Goal: Task Accomplishment & Management: Complete application form

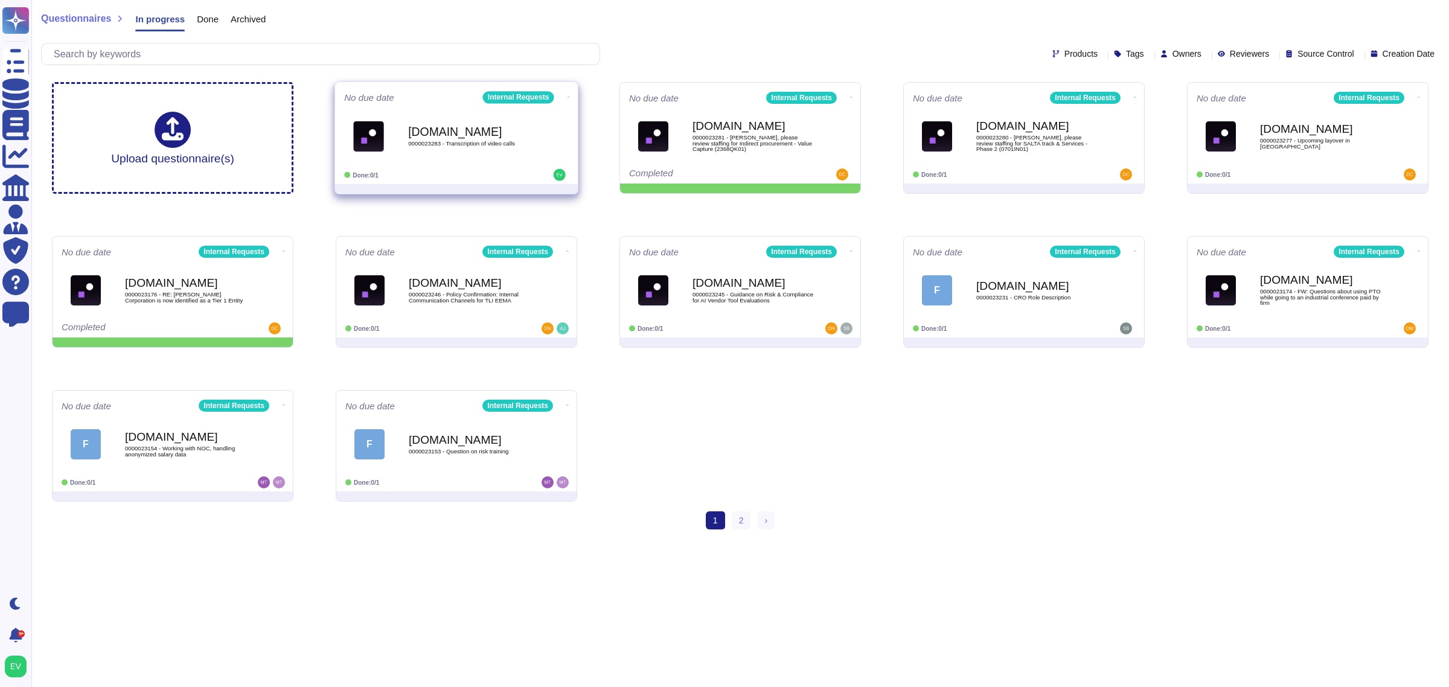
click at [404, 162] on div "[DOMAIN_NAME] 0000023283 - Transcription of video calls" at bounding box center [456, 136] width 225 height 61
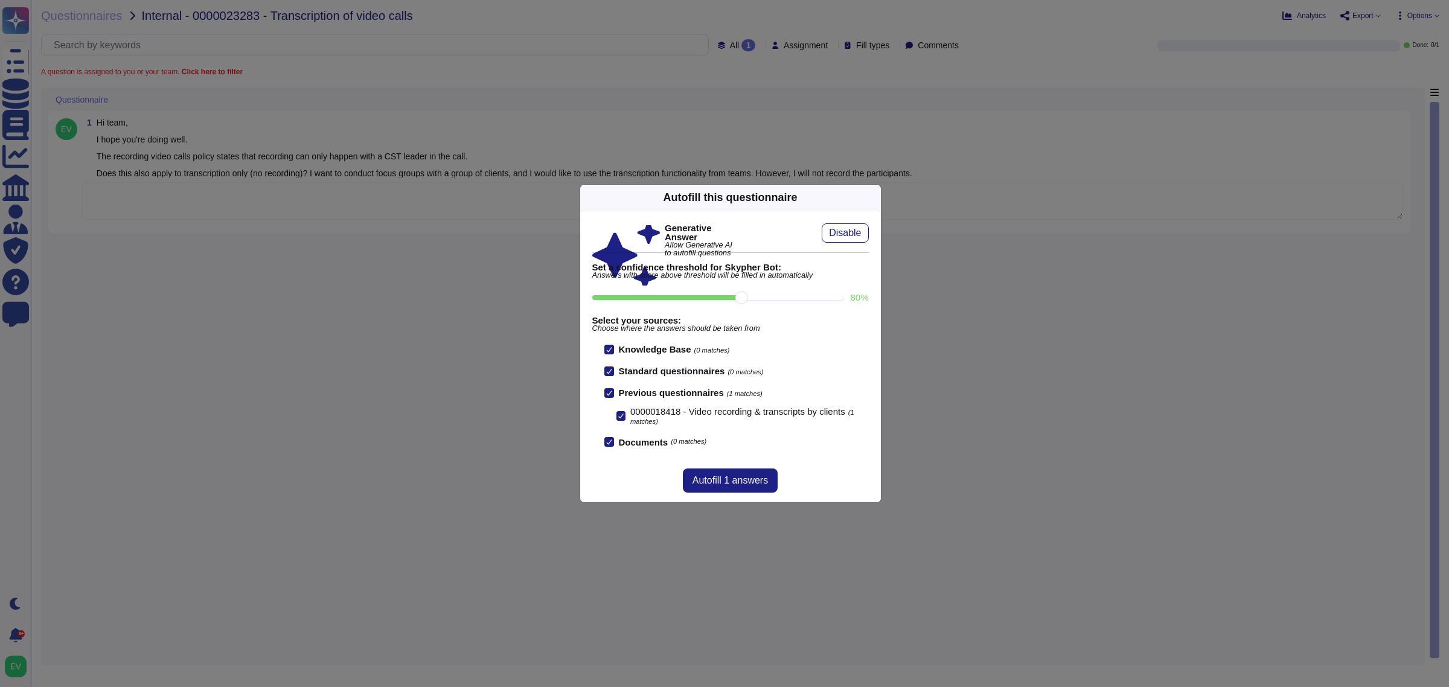
click at [874, 236] on icon at bounding box center [990, 352] width 232 height 232
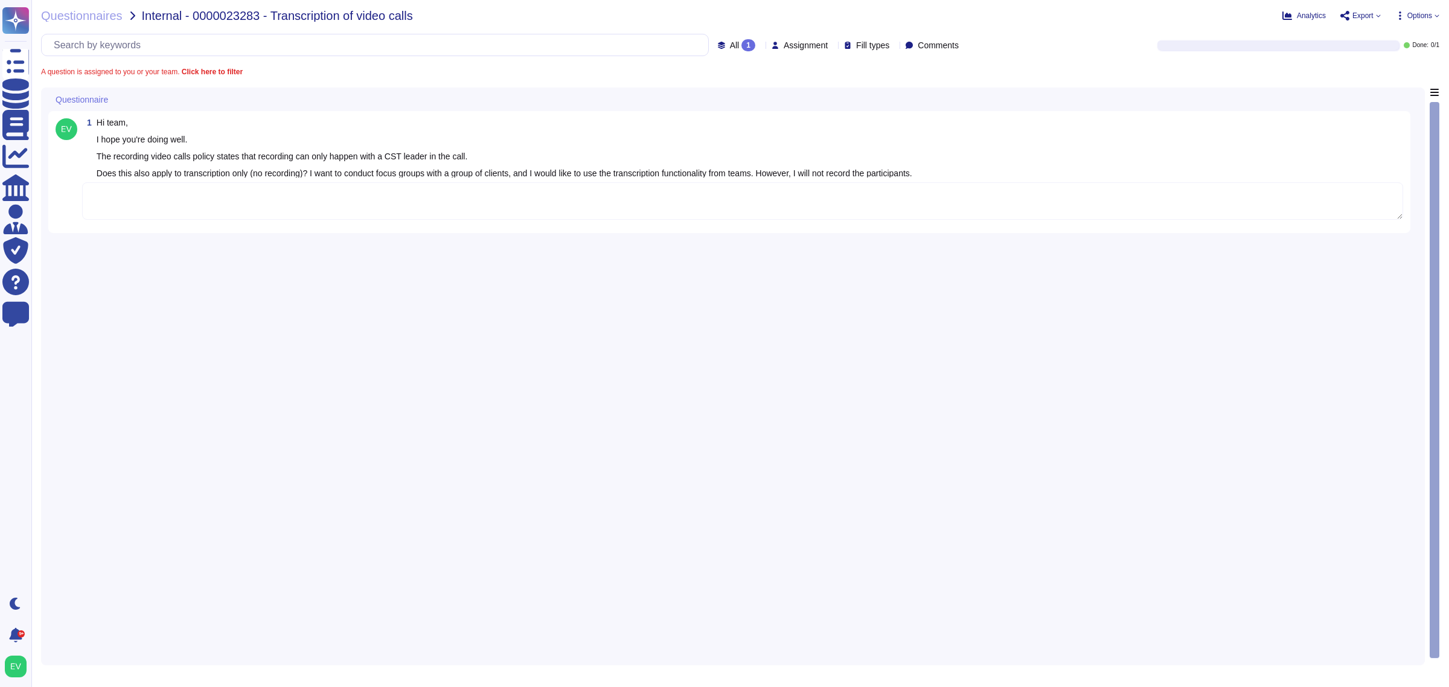
click at [315, 188] on textarea at bounding box center [742, 200] width 1321 height 37
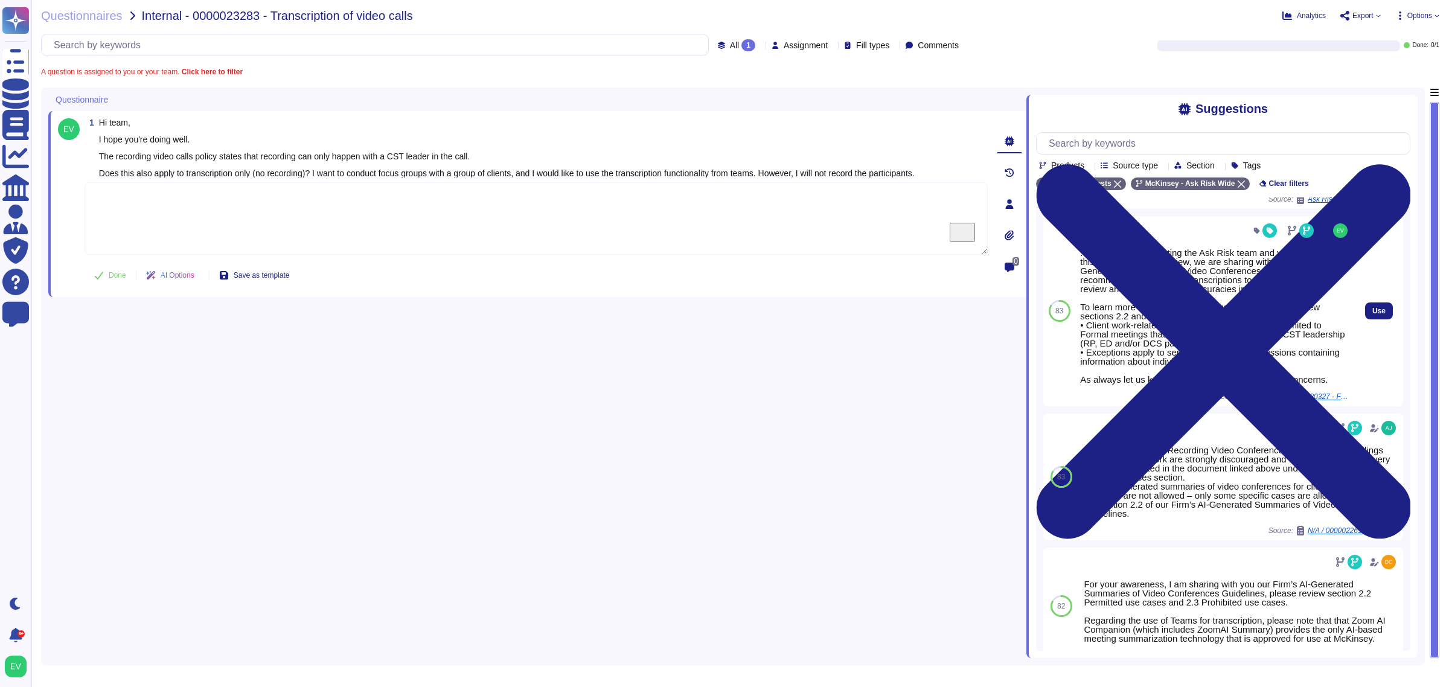
scroll to position [531, 0]
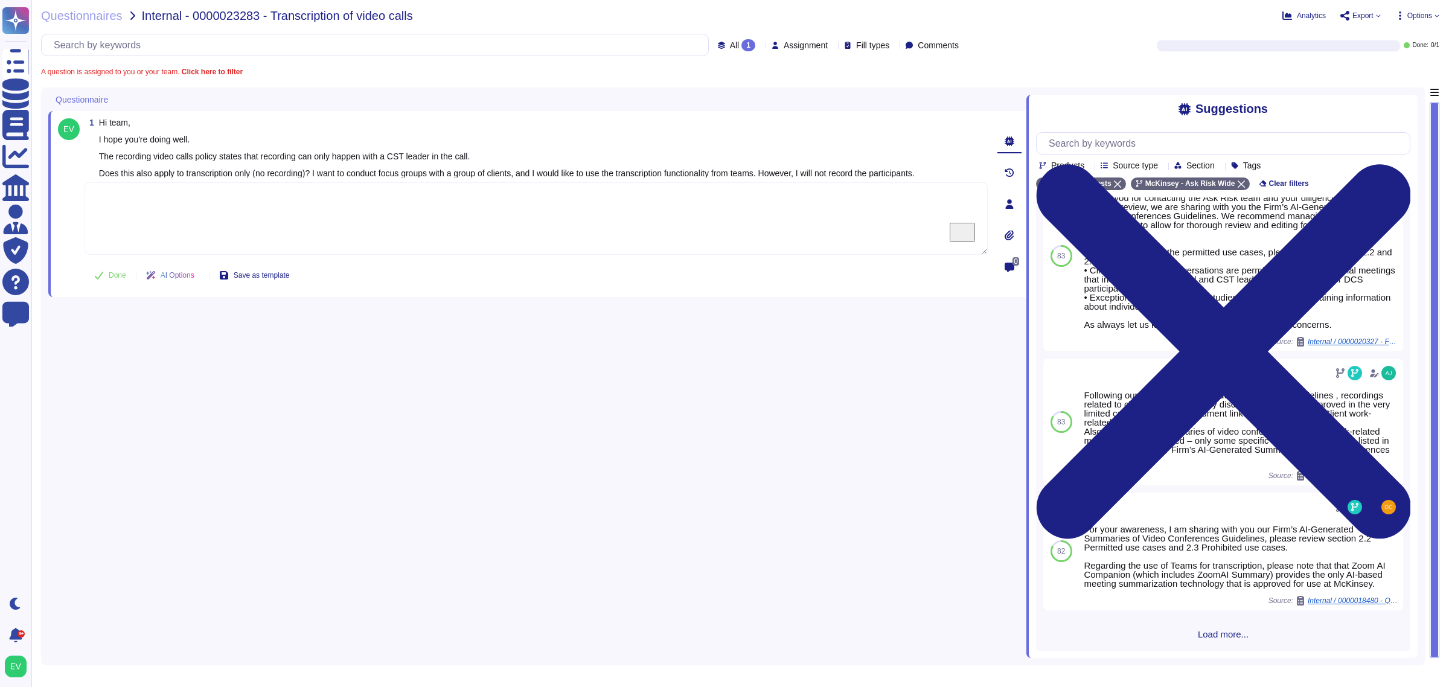
click at [370, 239] on textarea "To enrich screen reader interactions, please activate Accessibility in Grammarl…" at bounding box center [536, 218] width 903 height 72
paste textarea "Thank you for submitting your business case for review. We have assessed it, an…"
type textarea "Thank you for submitting your business case for review. We have assessed it, an…"
click at [104, 270] on div "Done AI Options Save as template" at bounding box center [192, 275] width 214 height 29
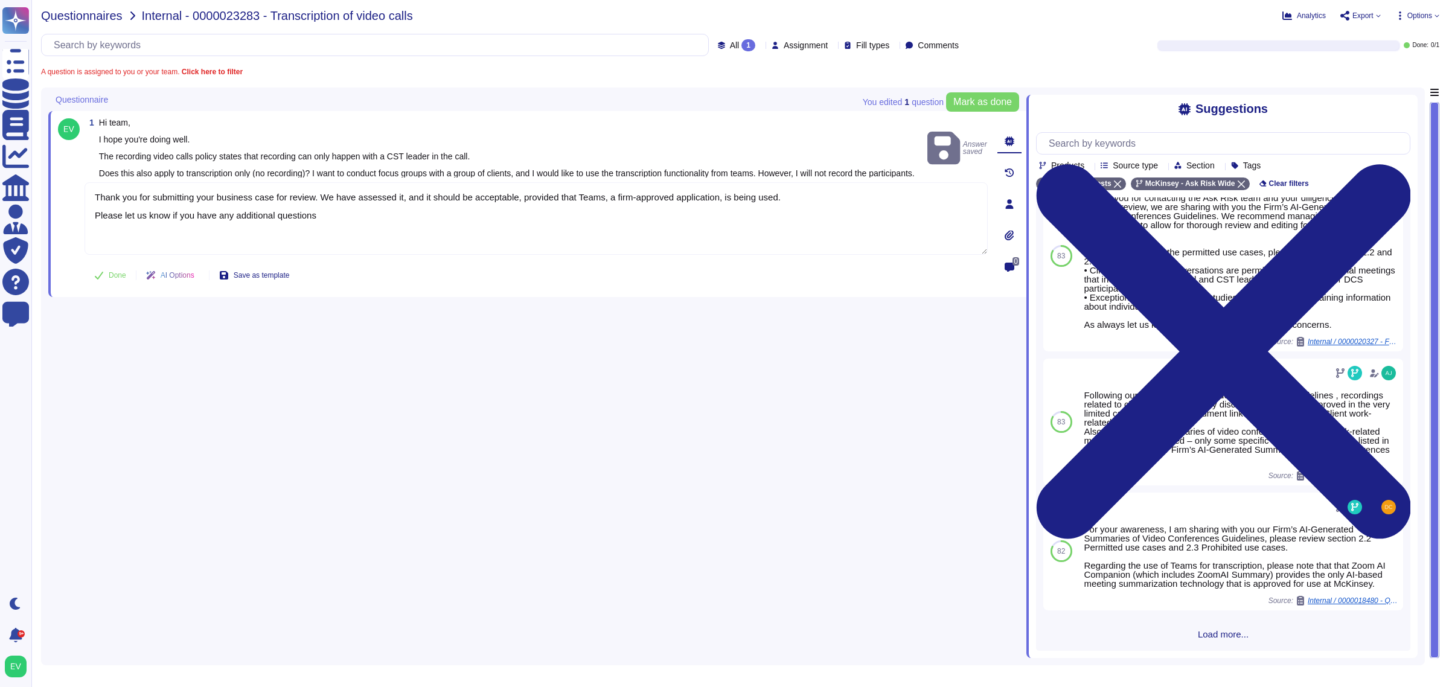
click at [106, 19] on span "Questionnaires" at bounding box center [81, 16] width 81 height 12
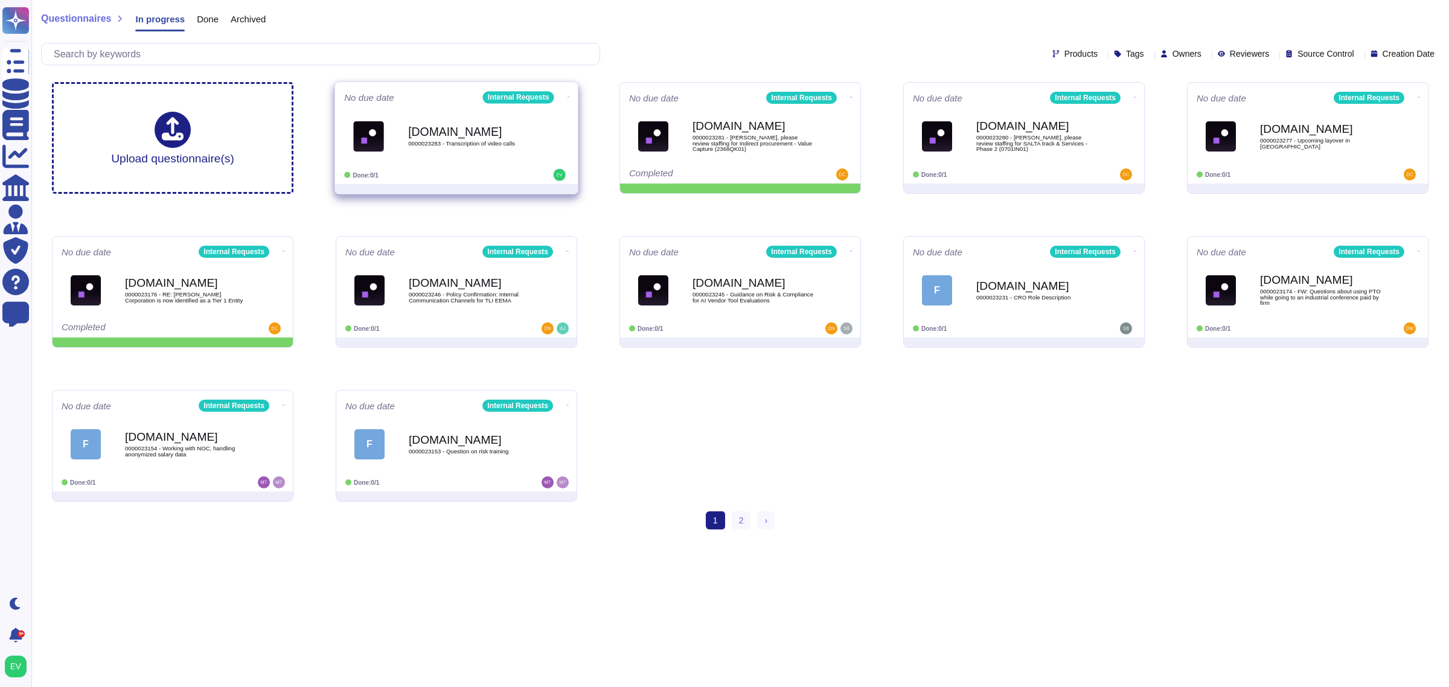
click at [466, 118] on div "[DOMAIN_NAME] 0000023283 - Transcription of video calls" at bounding box center [469, 136] width 122 height 49
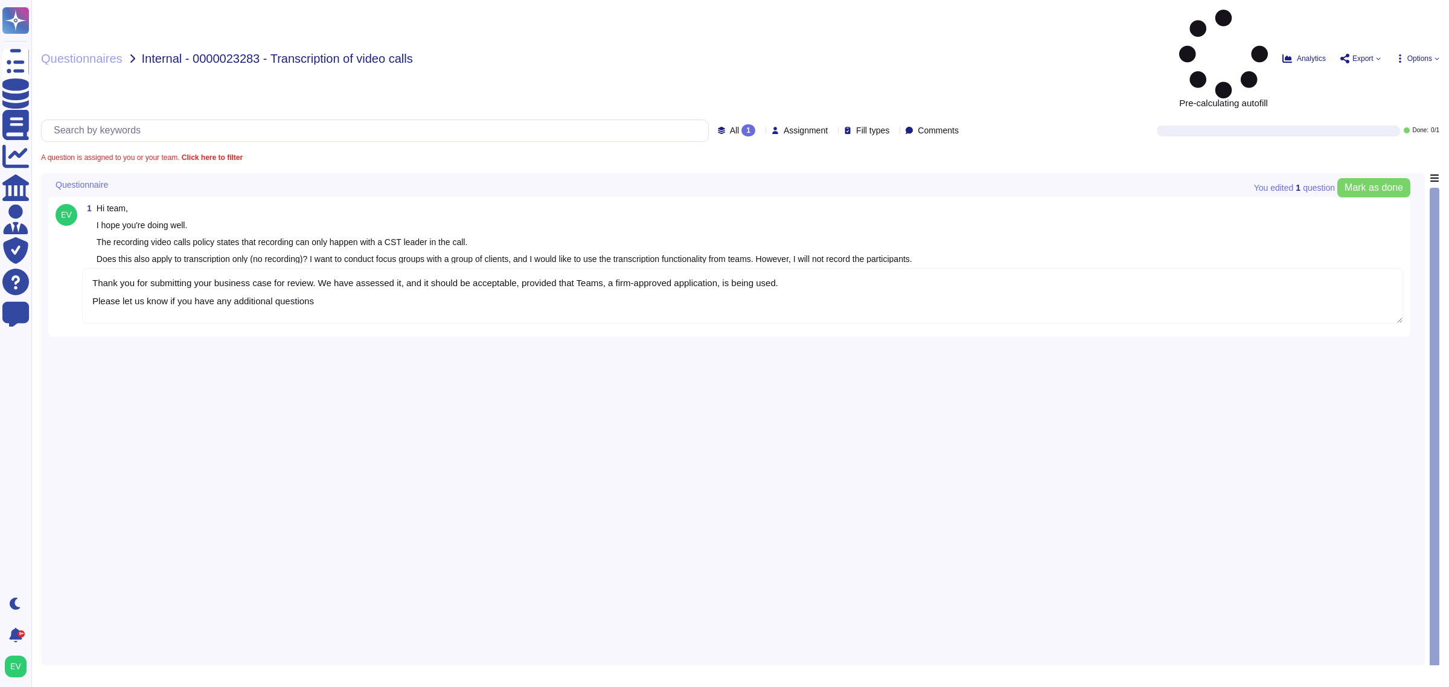
type textarea "Thank you for submitting your business case for review. We have assessed it, an…"
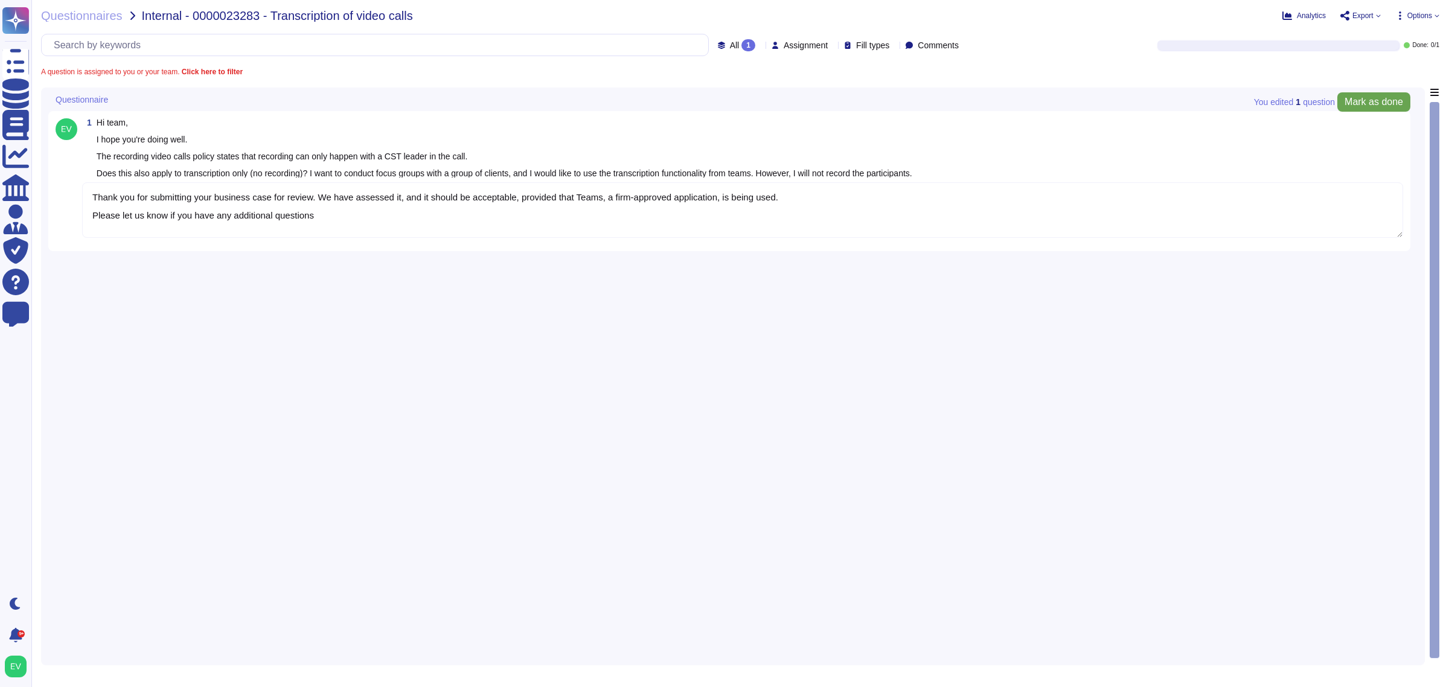
click at [1360, 110] on button "Mark as done" at bounding box center [1373, 101] width 73 height 19
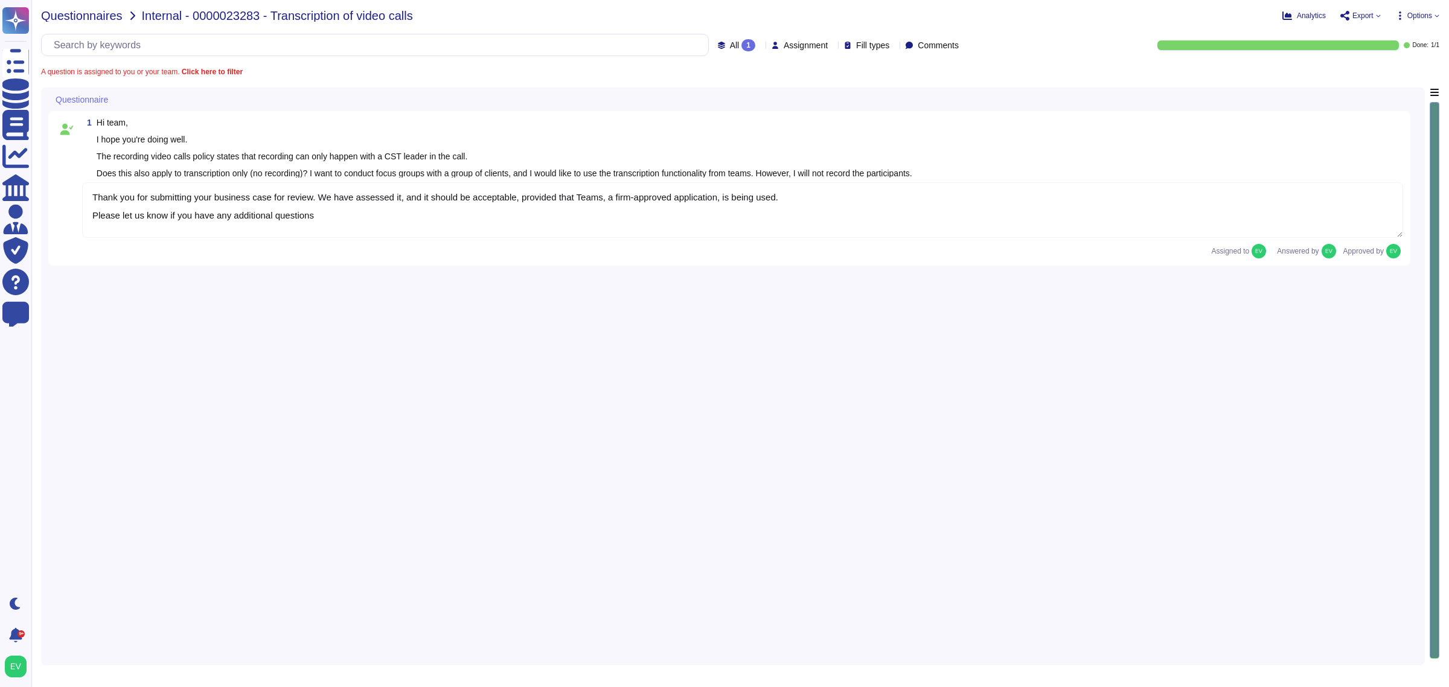
click at [88, 10] on span "Questionnaires" at bounding box center [81, 16] width 81 height 12
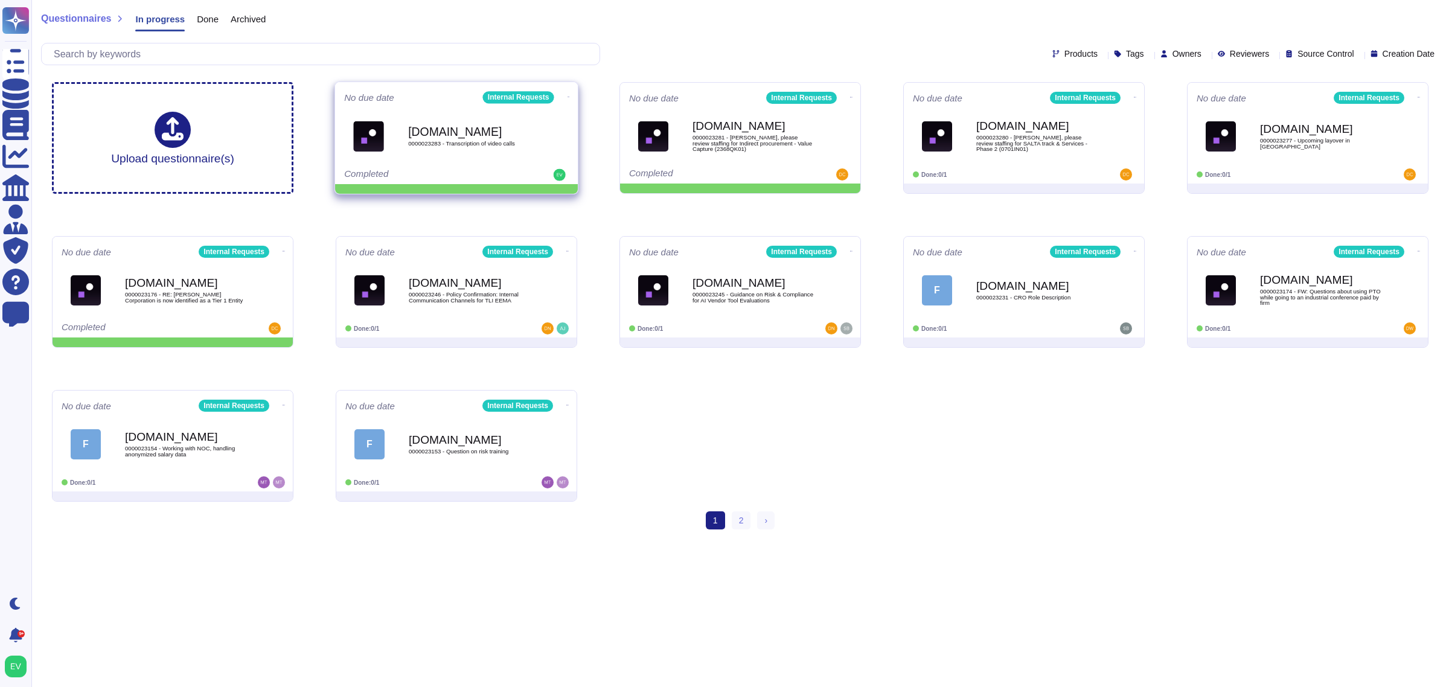
click at [567, 98] on icon at bounding box center [568, 96] width 2 height 3
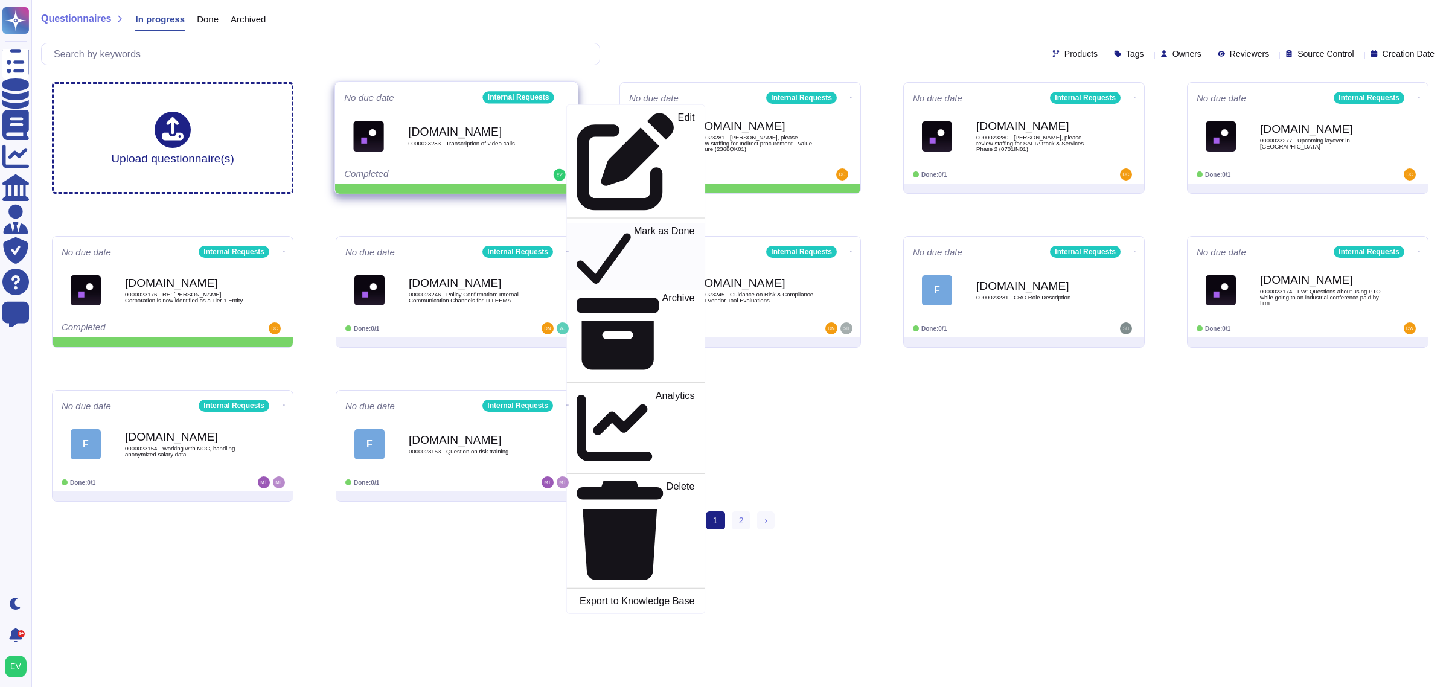
click at [634, 226] on p "Mark as Done" at bounding box center [664, 257] width 61 height 62
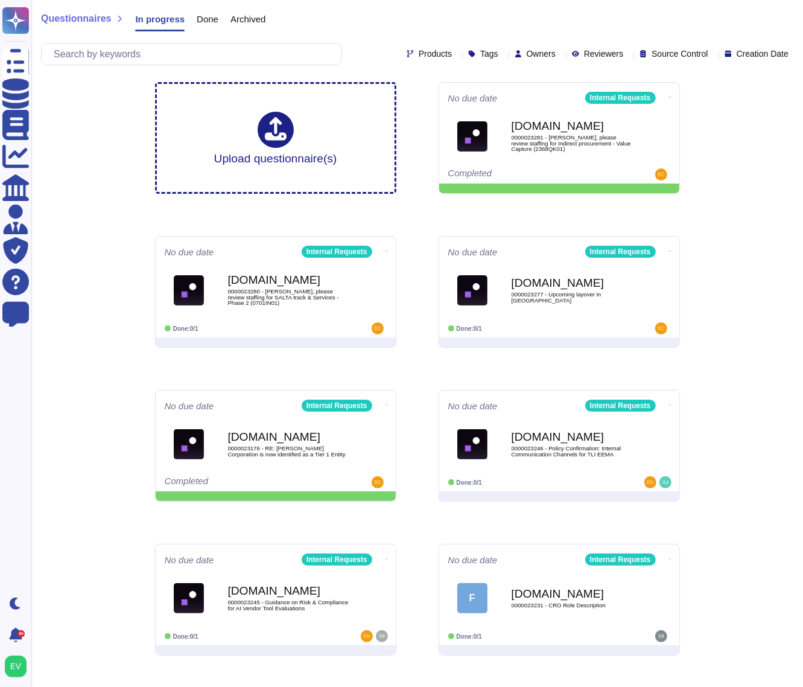
click at [202, 23] on span "Done" at bounding box center [208, 18] width 22 height 9
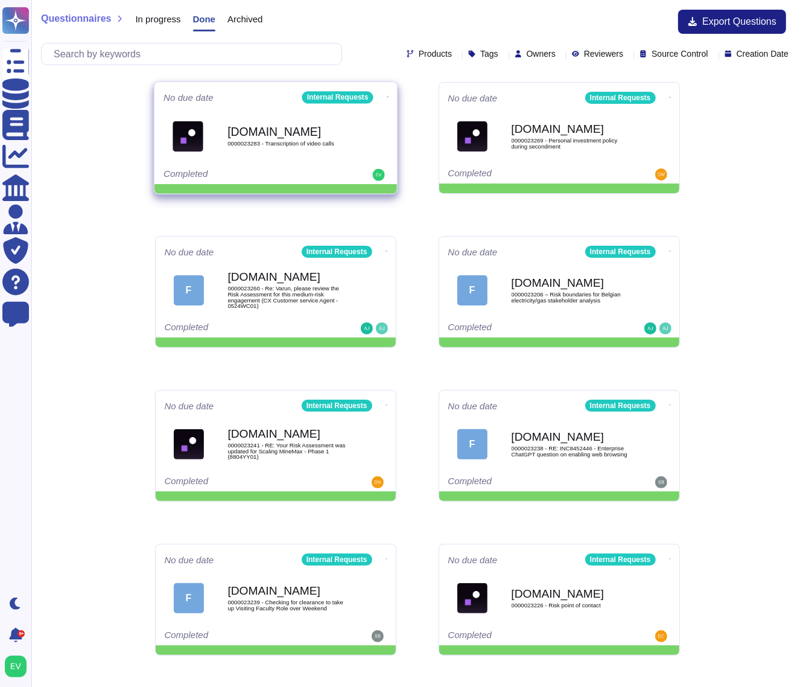
click at [386, 95] on icon at bounding box center [387, 96] width 2 height 3
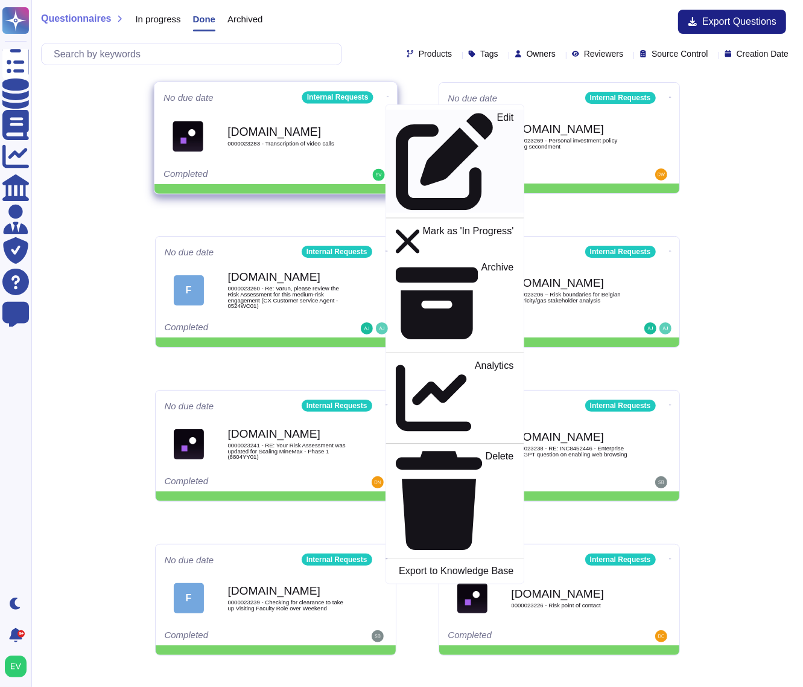
click at [417, 123] on link "Edit" at bounding box center [455, 161] width 138 height 103
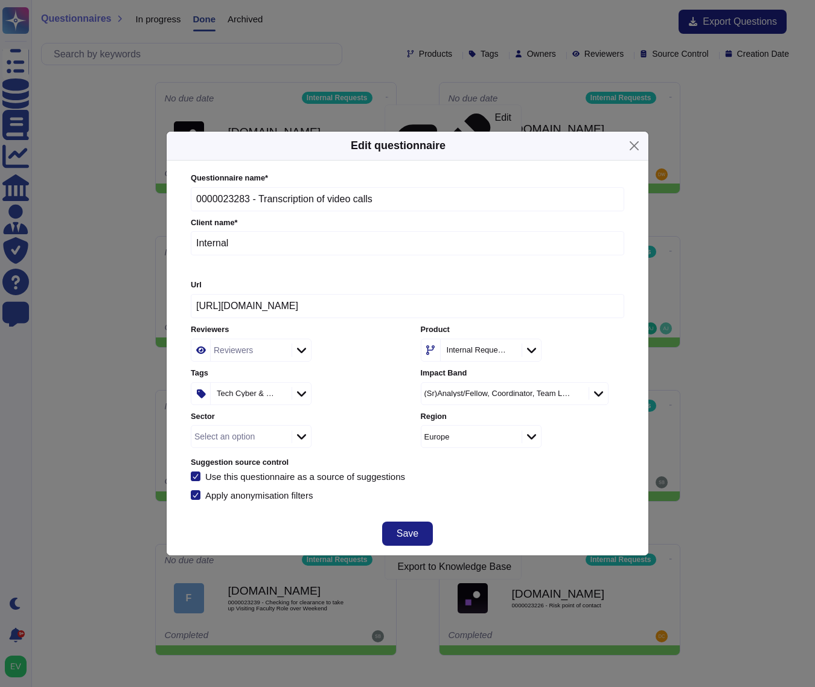
click at [239, 439] on div "Select an option" at bounding box center [224, 436] width 60 height 8
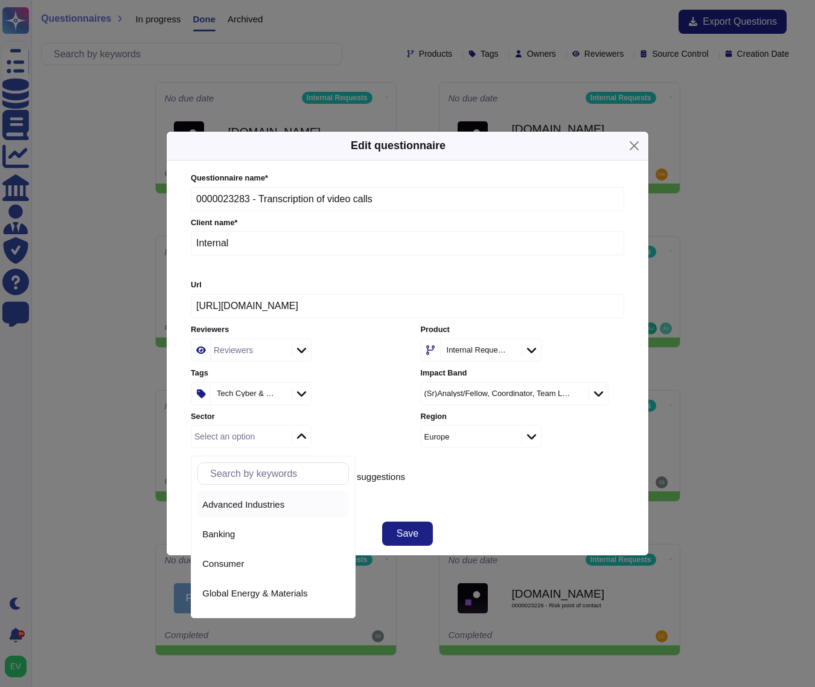
click at [255, 505] on span "Advanced Industries" at bounding box center [243, 504] width 82 height 11
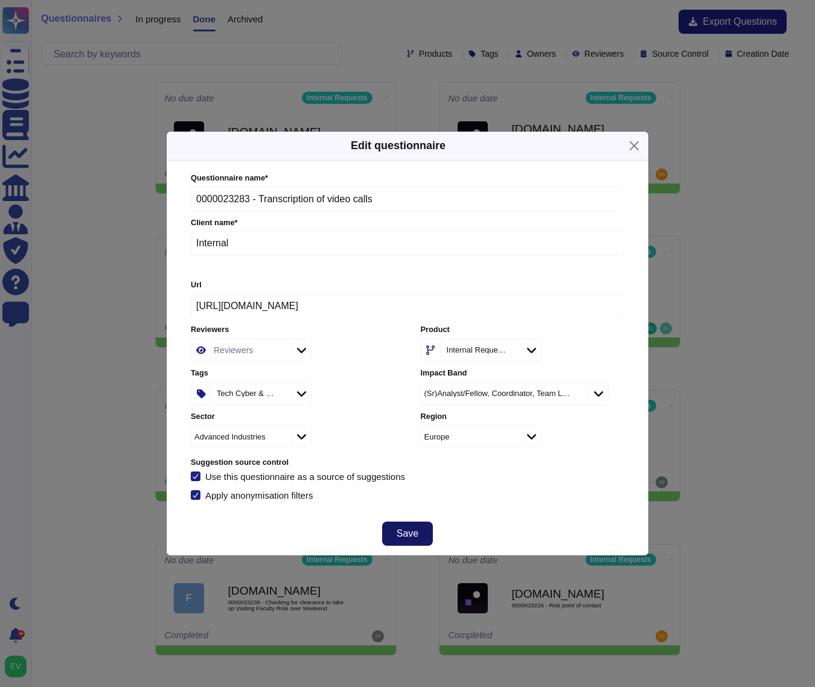
click at [418, 537] on button "Save" at bounding box center [407, 534] width 51 height 24
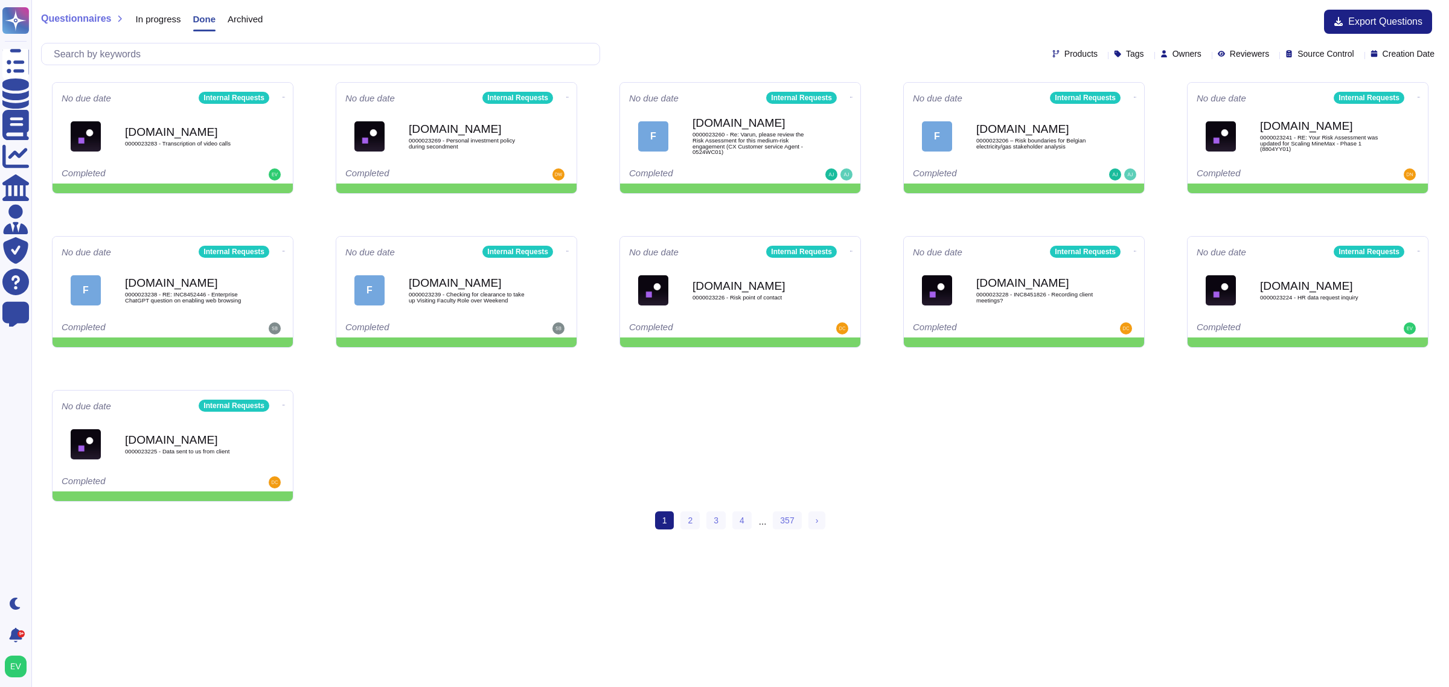
click at [80, 22] on span "Questionnaires" at bounding box center [76, 19] width 70 height 10
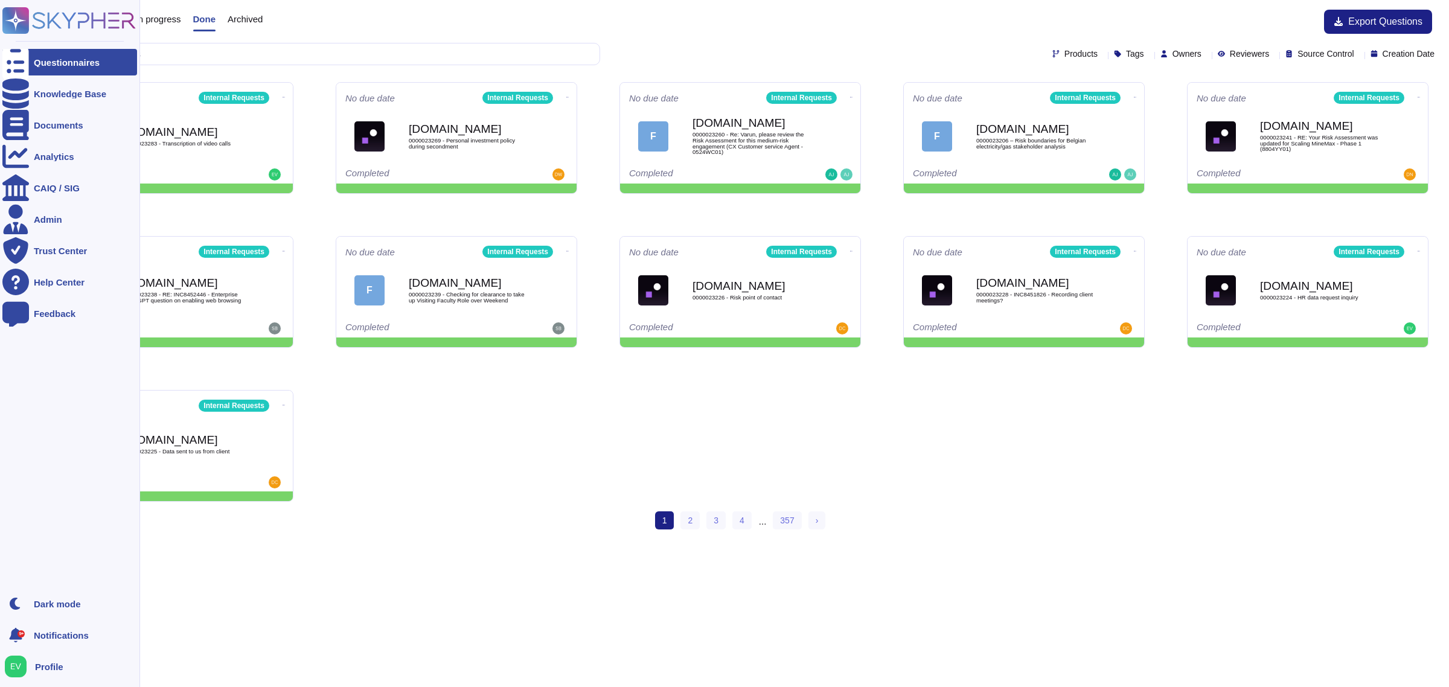
click at [27, 10] on rect at bounding box center [15, 20] width 27 height 27
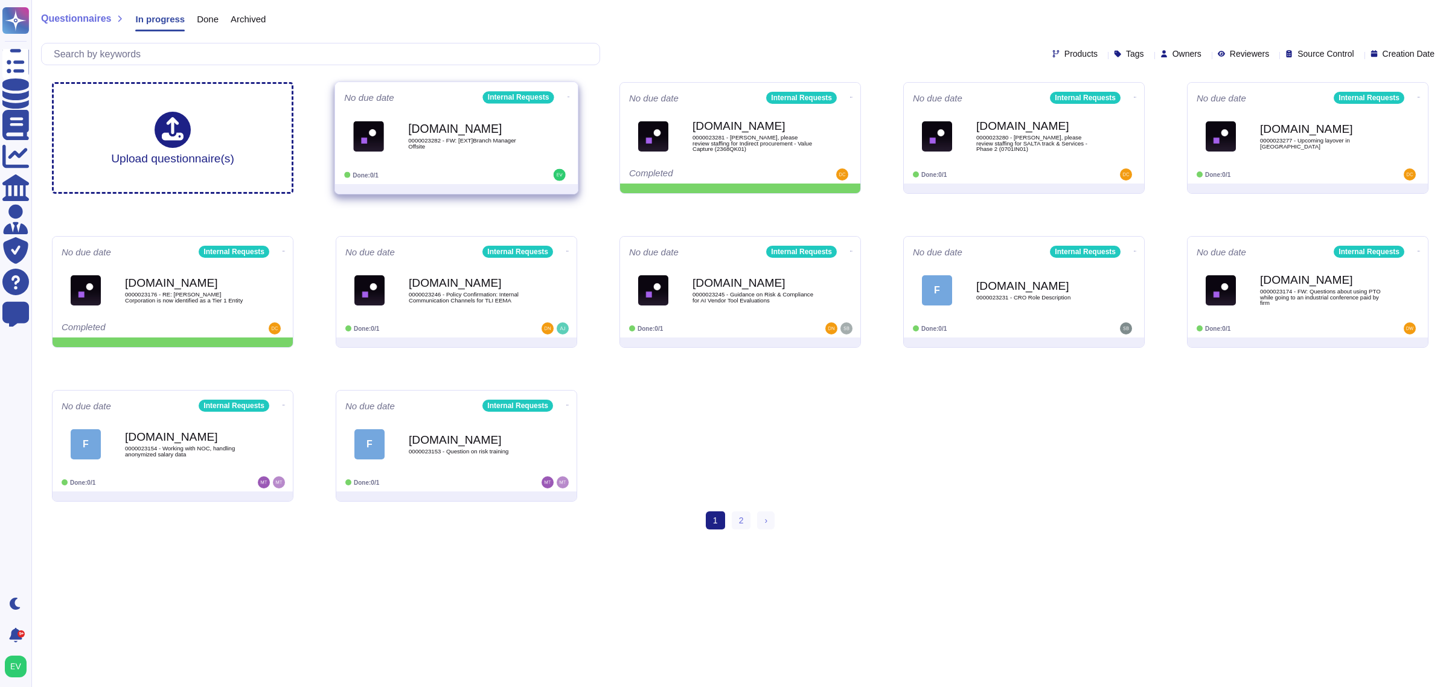
click at [410, 123] on b "[DOMAIN_NAME]" at bounding box center [469, 128] width 122 height 11
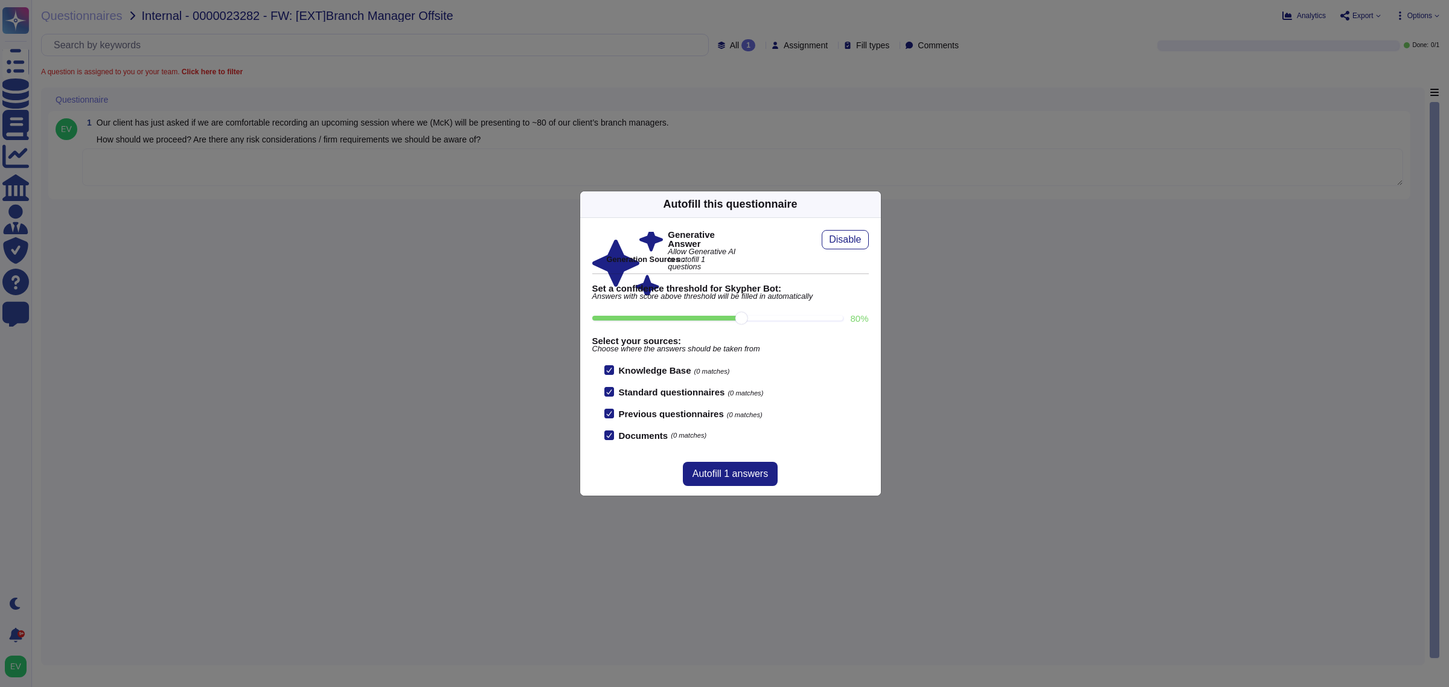
click at [874, 204] on icon at bounding box center [874, 204] width 0 height 0
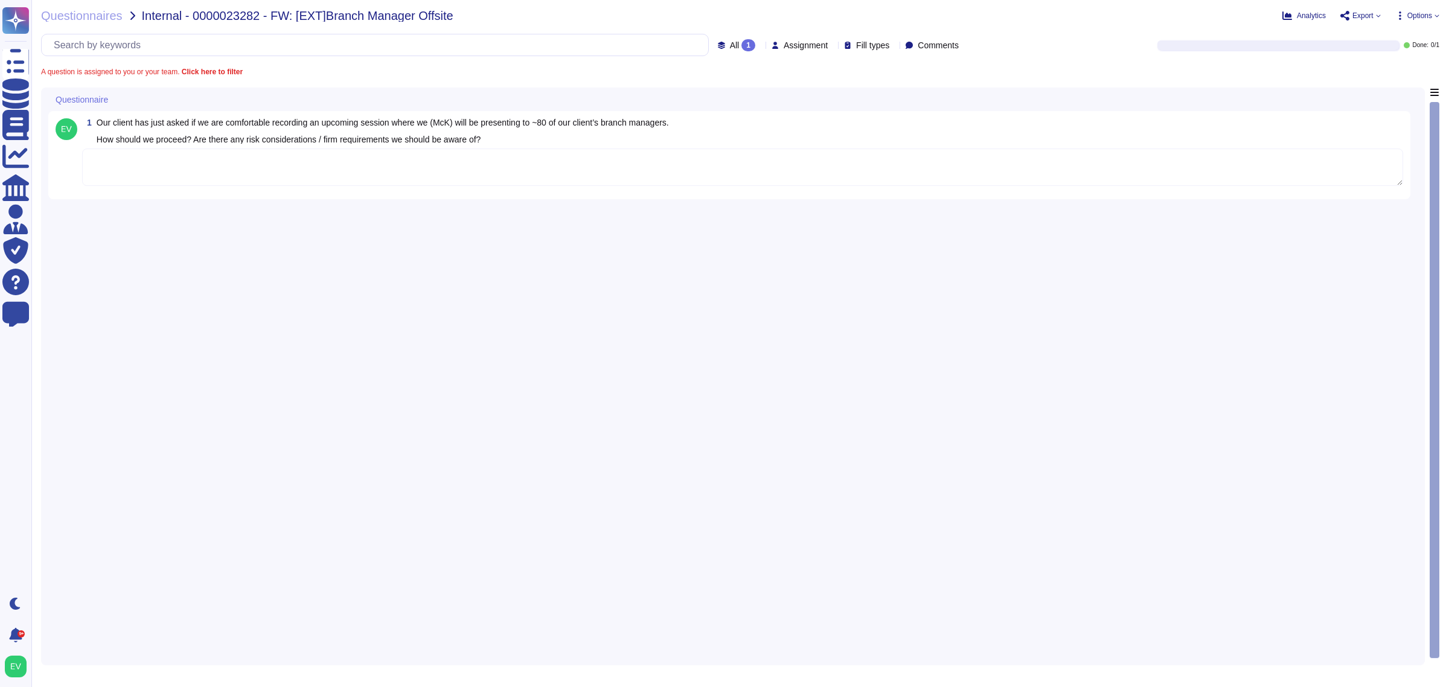
click at [215, 170] on textarea "To enrich screen reader interactions, please activate Accessibility in Grammarl…" at bounding box center [742, 167] width 1321 height 37
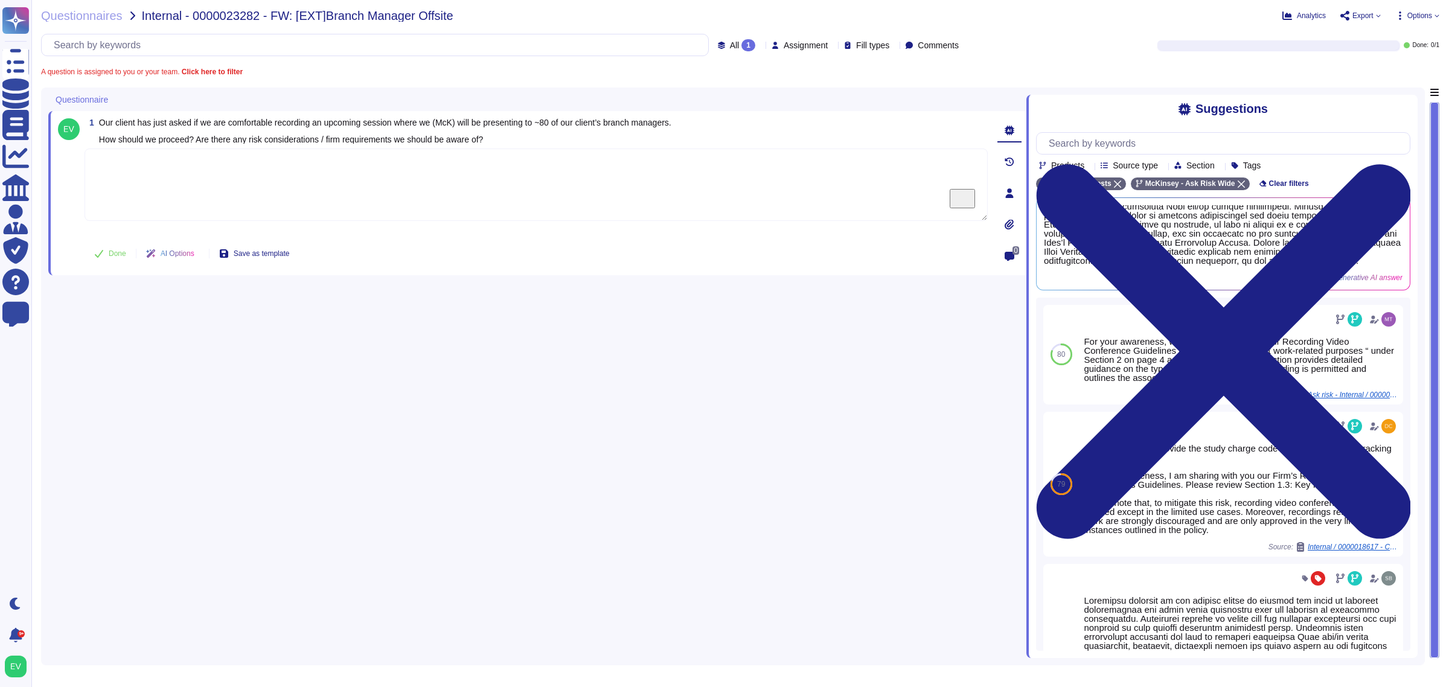
scroll to position [95, 0]
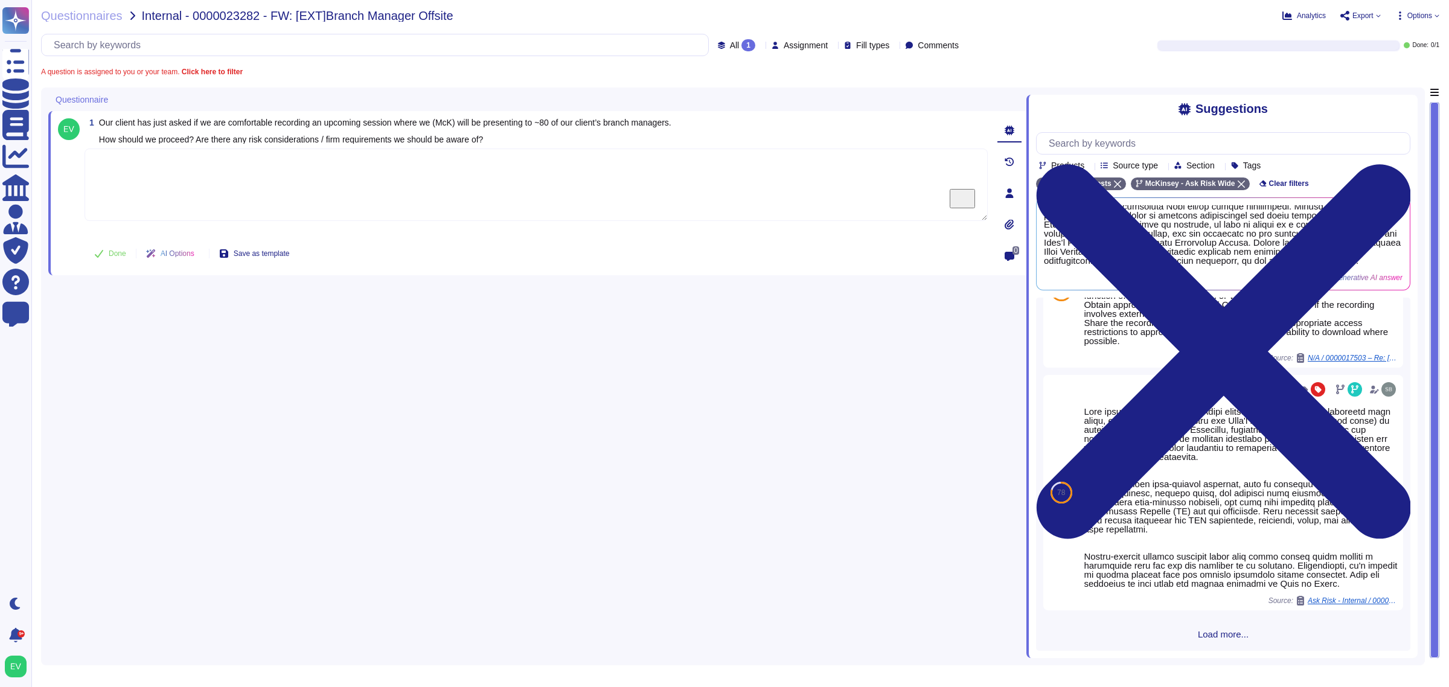
click at [1211, 637] on span "Load more..." at bounding box center [1223, 634] width 374 height 9
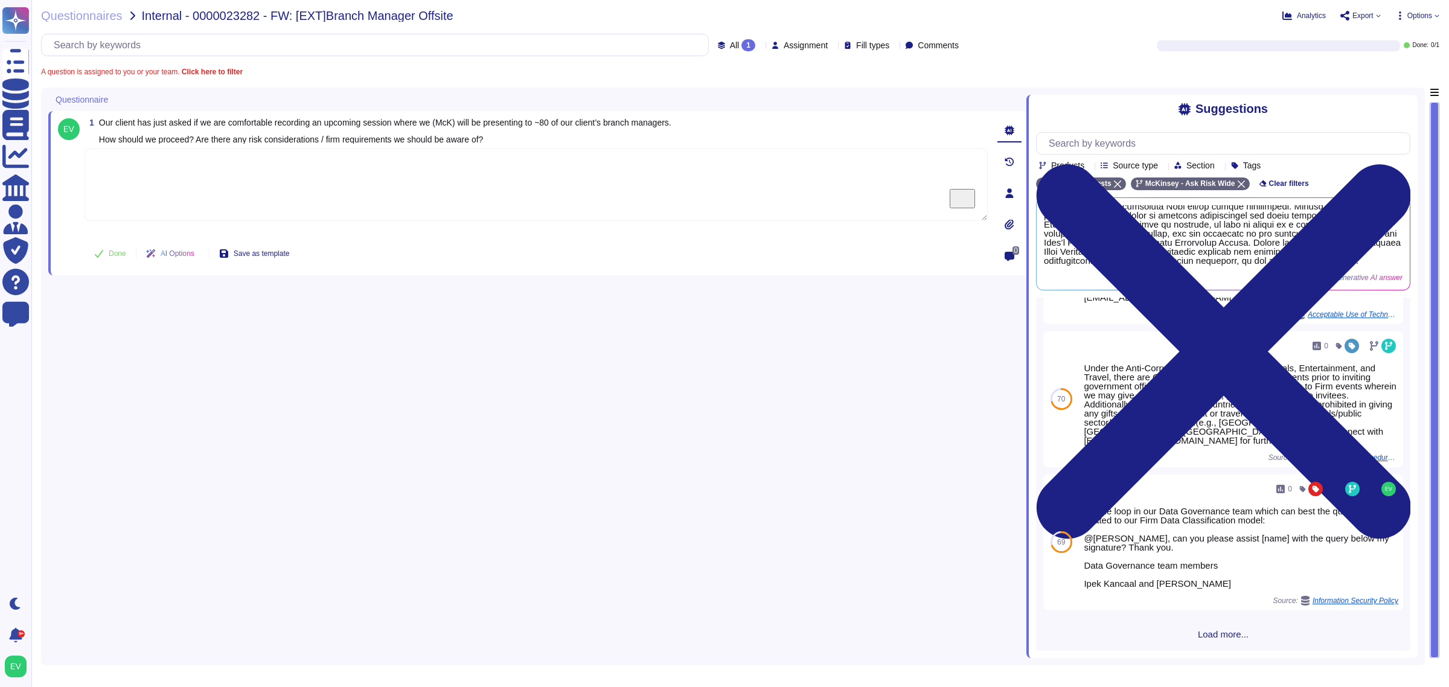
scroll to position [2110, 0]
click at [152, 170] on textarea "To enrich screen reader interactions, please activate Accessibility in Grammarl…" at bounding box center [536, 185] width 903 height 72
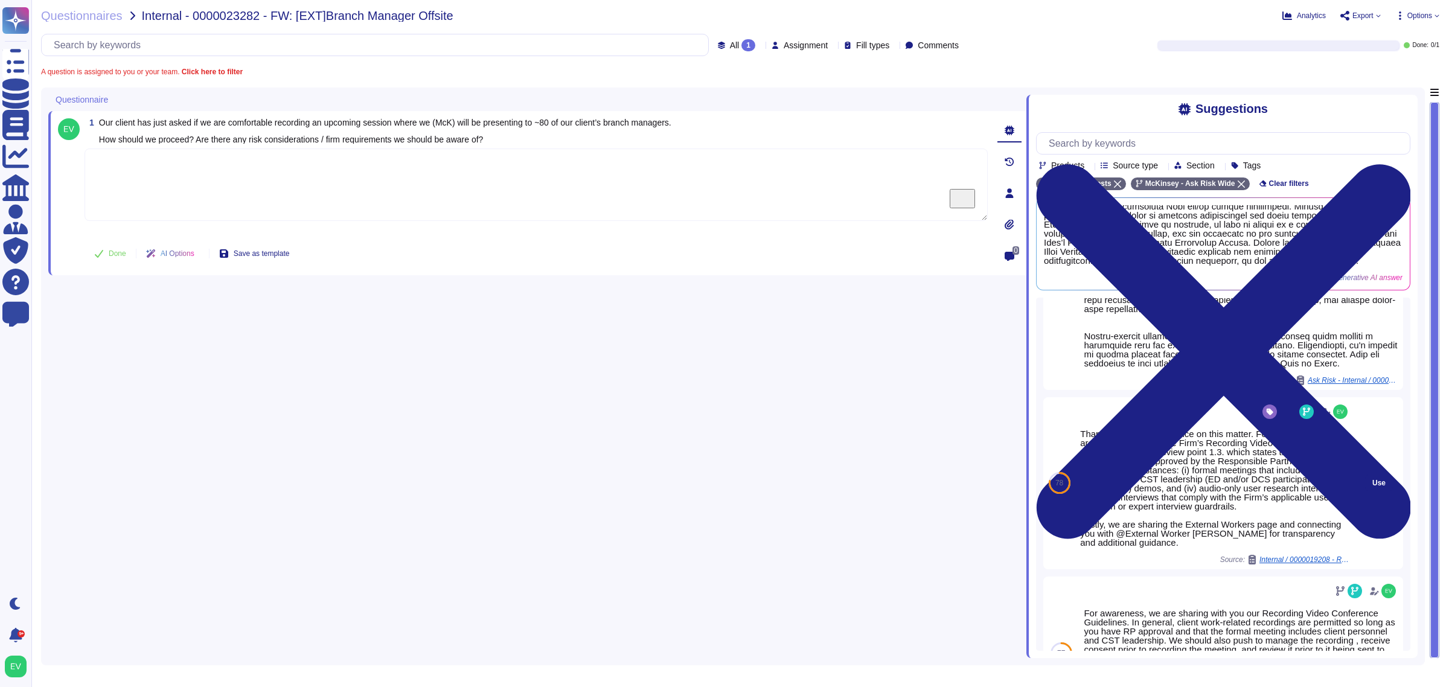
scroll to position [800, 0]
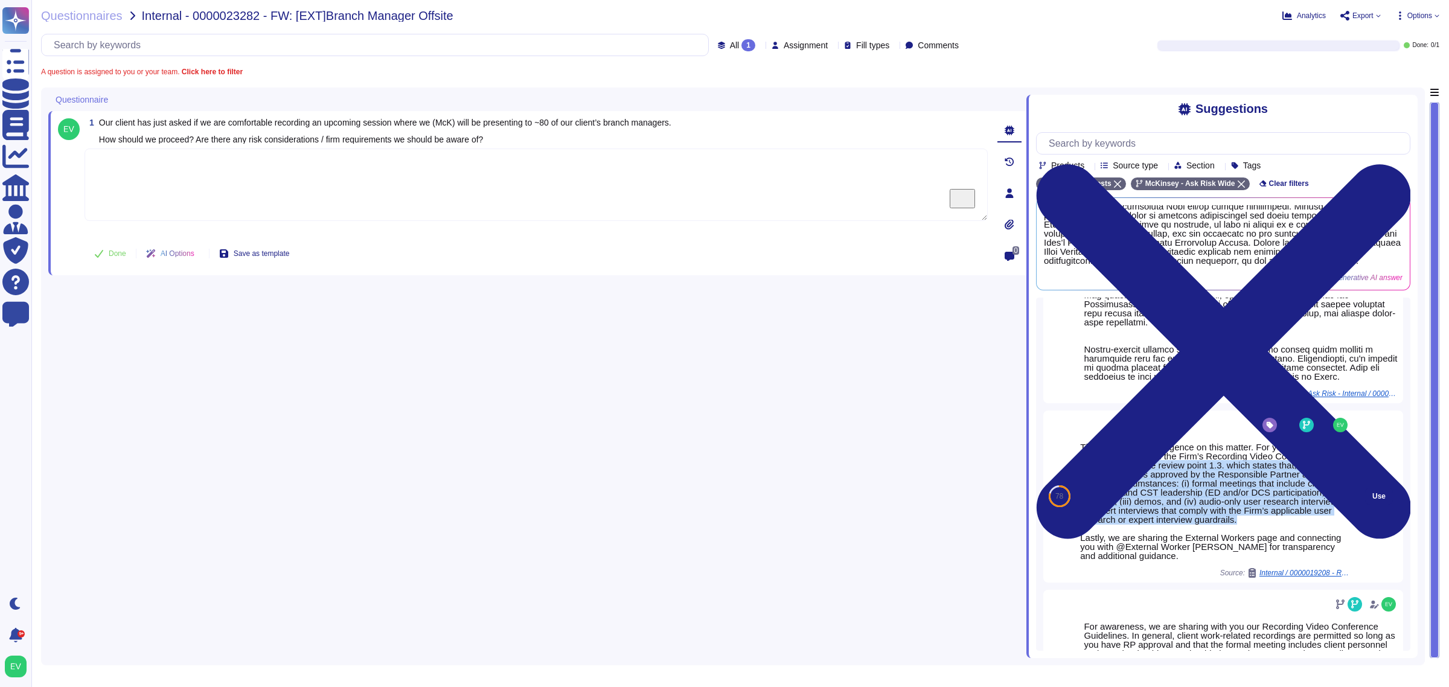
drag, startPoint x: 1123, startPoint y: 475, endPoint x: 1329, endPoint y: 535, distance: 213.9
click at [1329, 535] on div "Thank you for your diligence on this matter. For your review, we are sharing wi…" at bounding box center [1215, 501] width 270 height 118
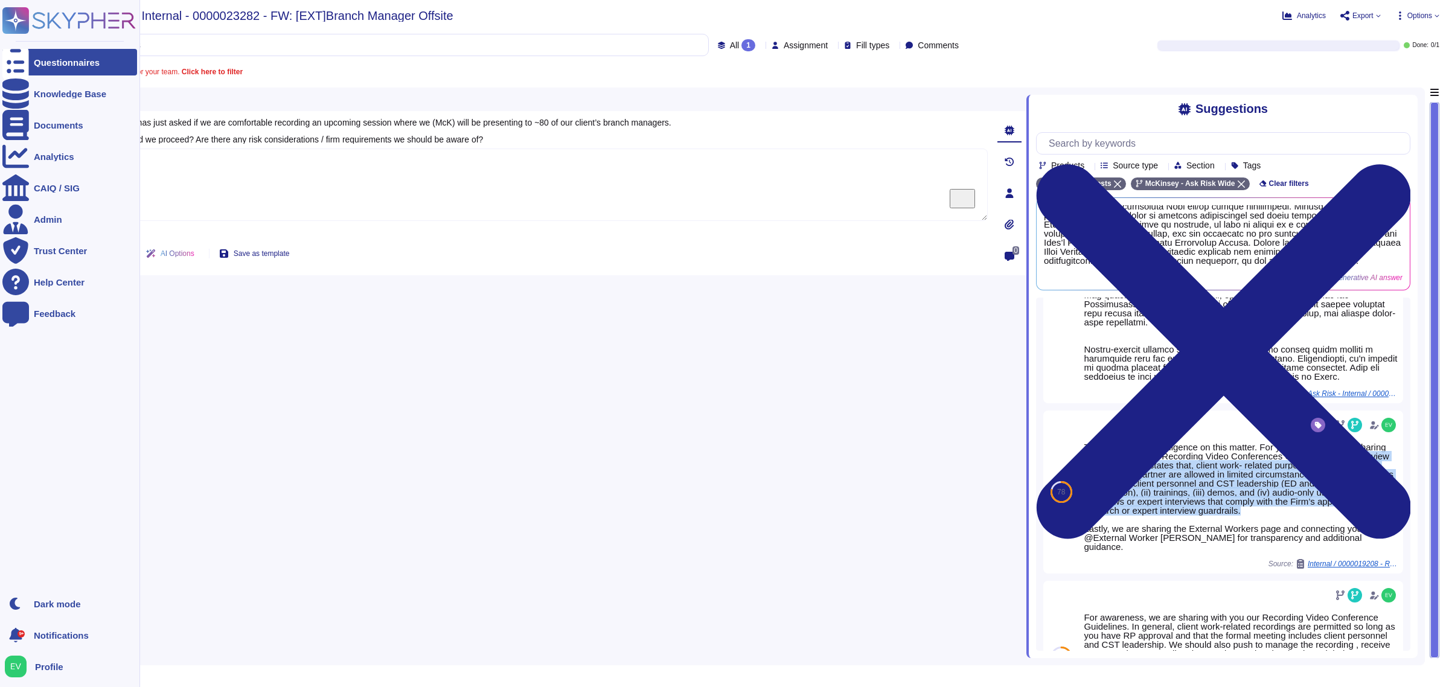
copy div "Please review point 1.3. which states that, client work- related purposes appro…"
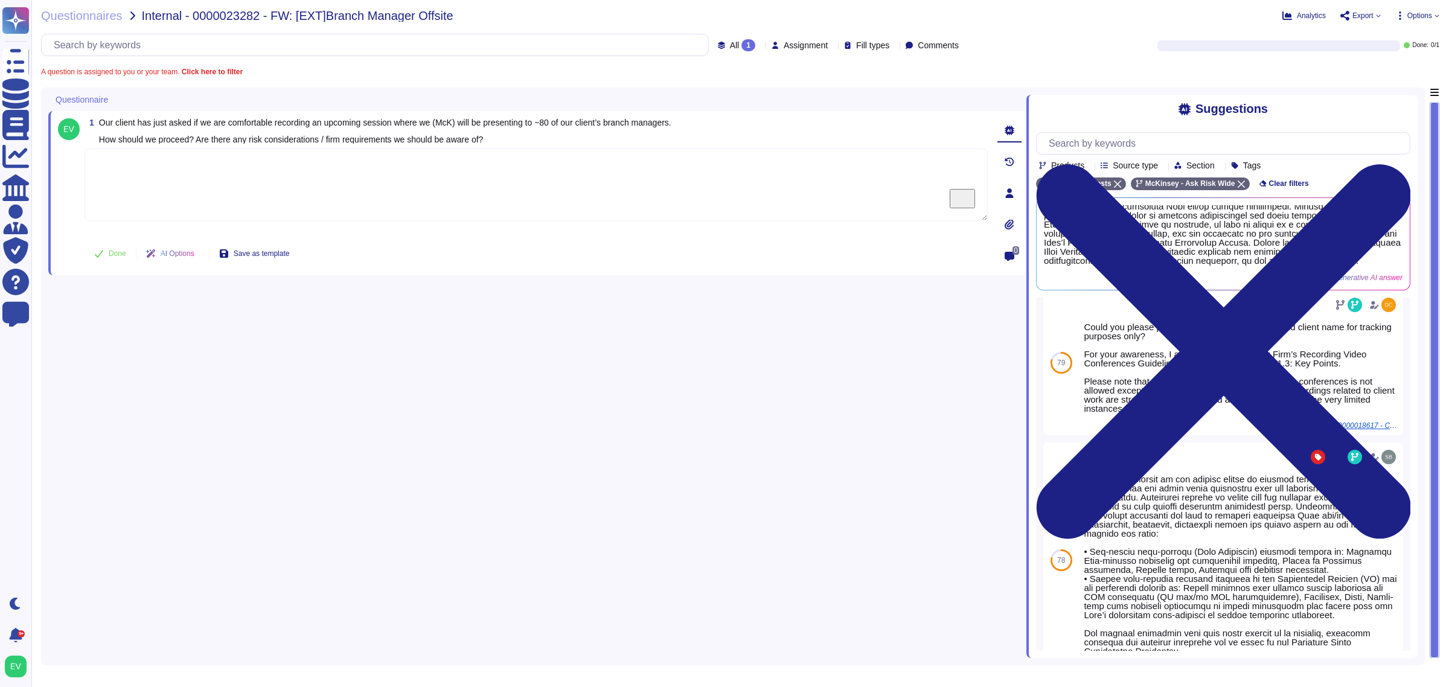
scroll to position [0, 0]
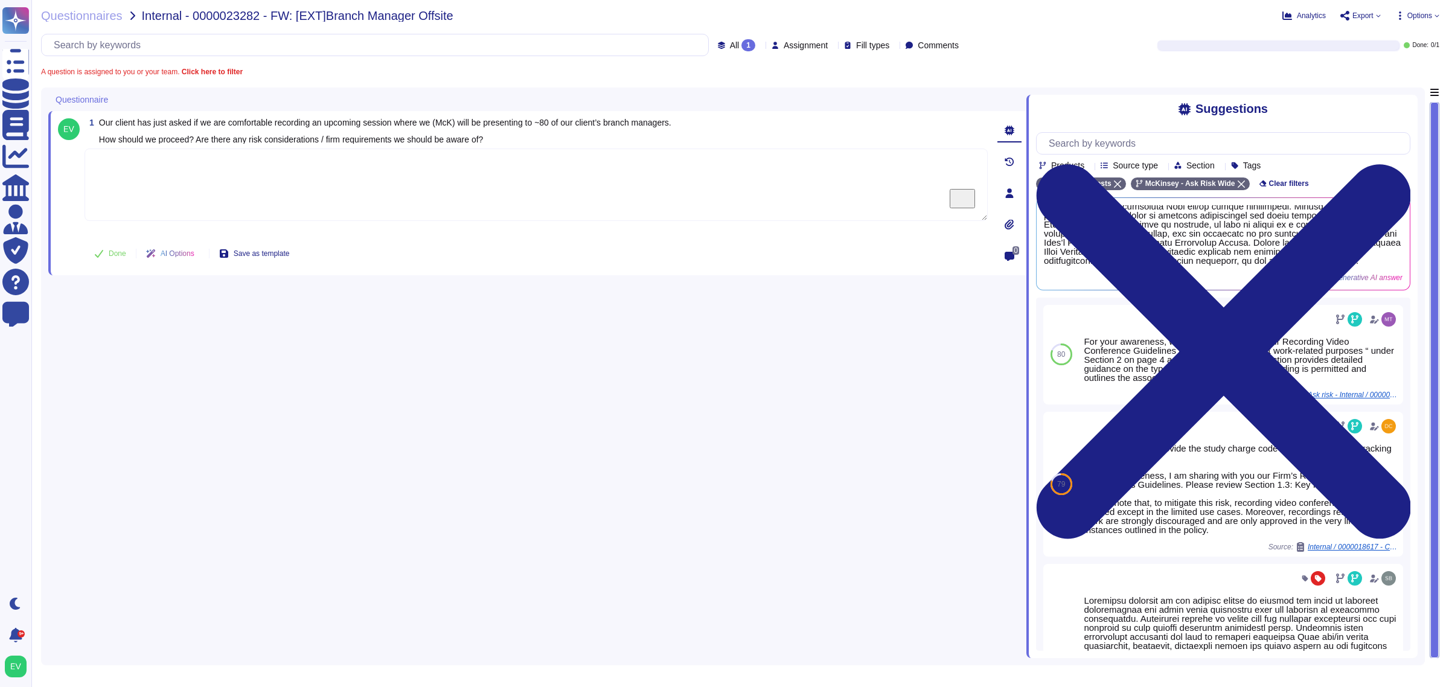
click at [167, 184] on textarea "To enrich screen reader interactions, please activate Accessibility in Grammarl…" at bounding box center [536, 185] width 903 height 72
click at [357, 167] on textarea "To enrich screen reader interactions, please activate Accessibility in Grammarl…" at bounding box center [536, 185] width 903 height 72
paste textarea "Thank you for your patience while we worked on your request. For your awareness…"
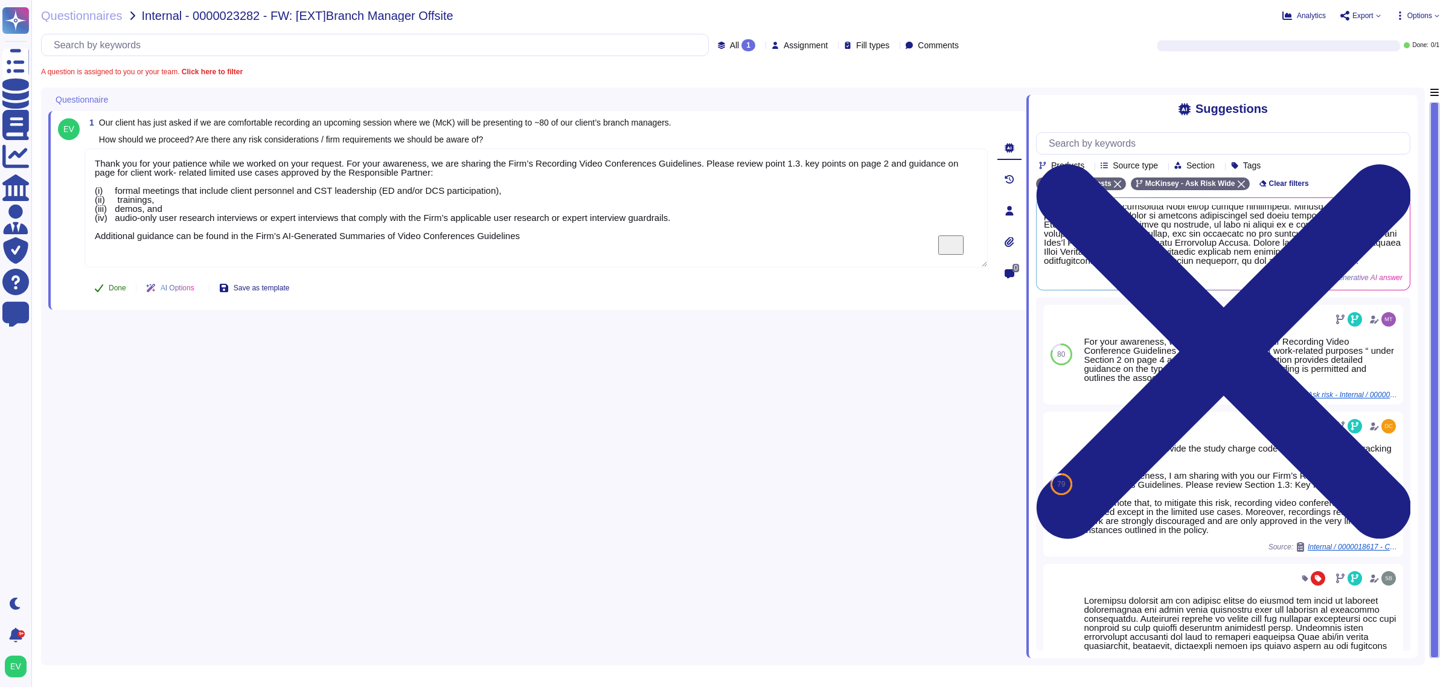
type textarea "Thank you for your patience while we worked on your request. For your awareness…"
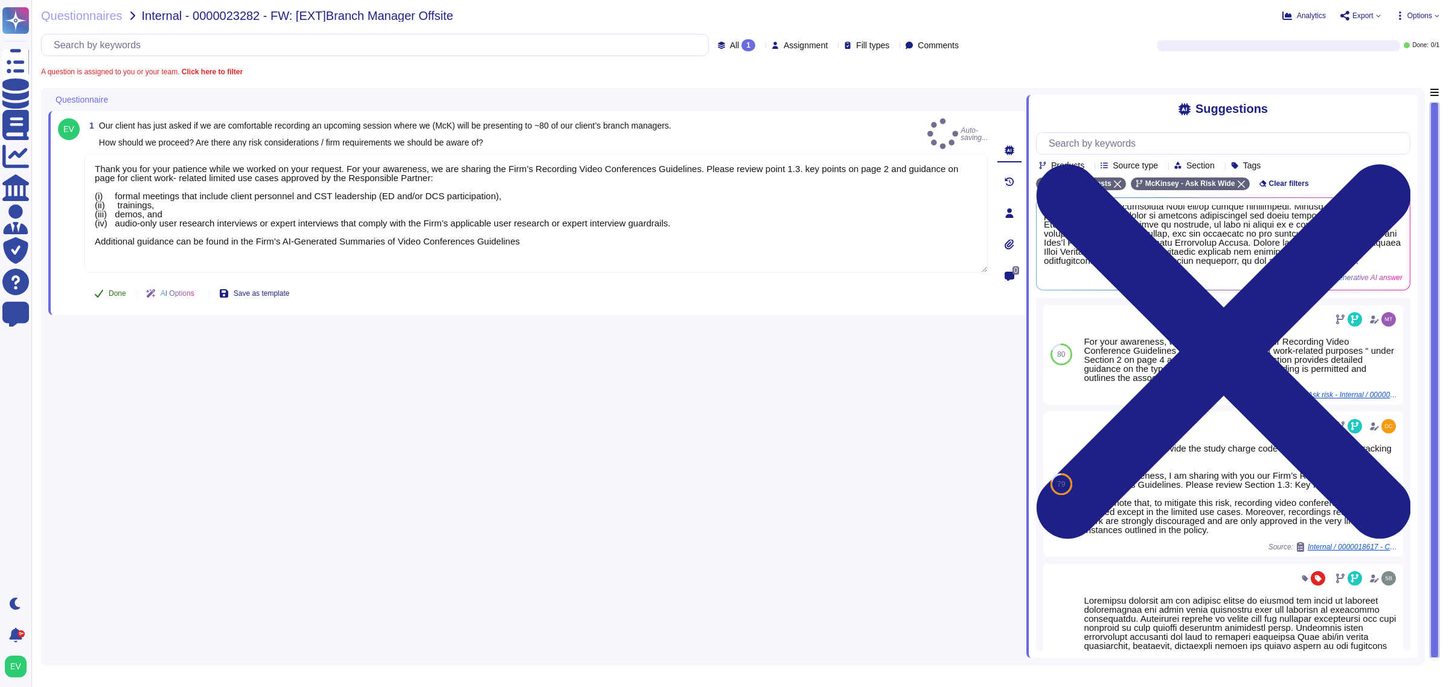
click at [110, 294] on button "Done" at bounding box center [110, 293] width 51 height 24
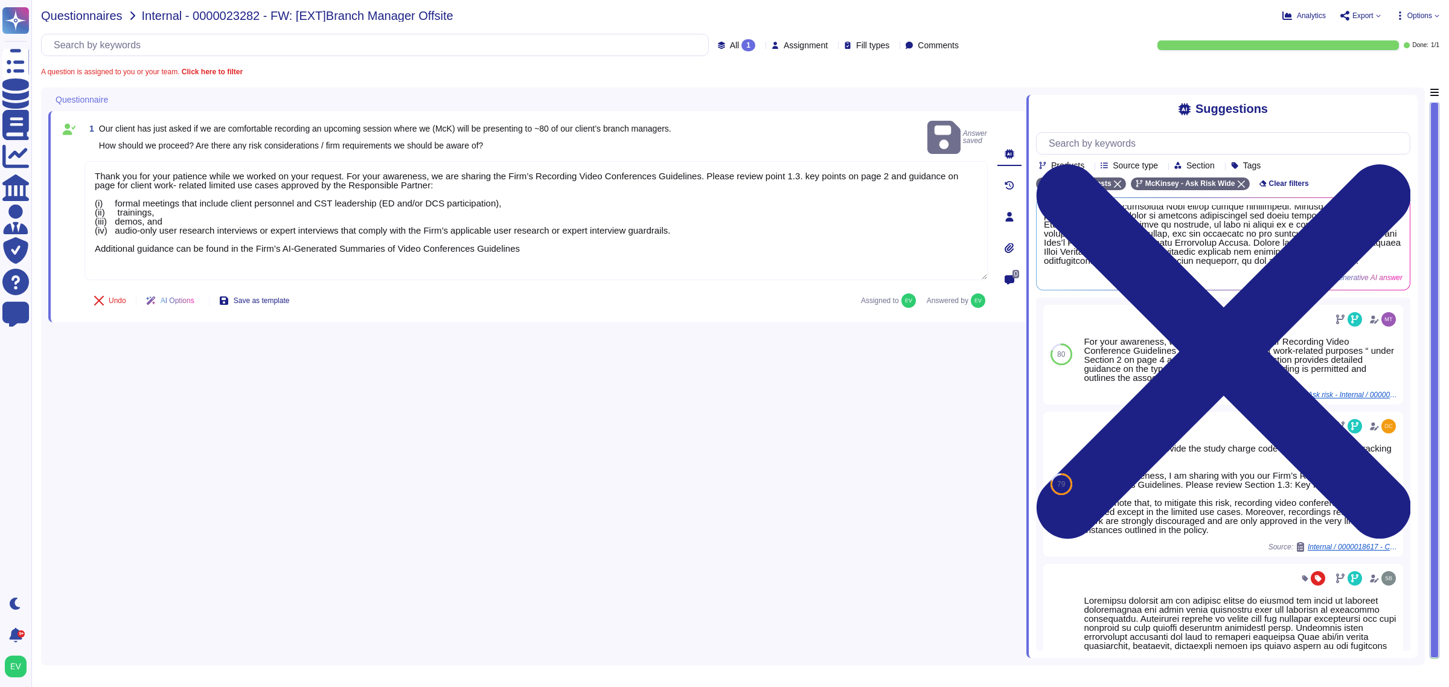
click at [74, 18] on span "Questionnaires" at bounding box center [81, 16] width 81 height 12
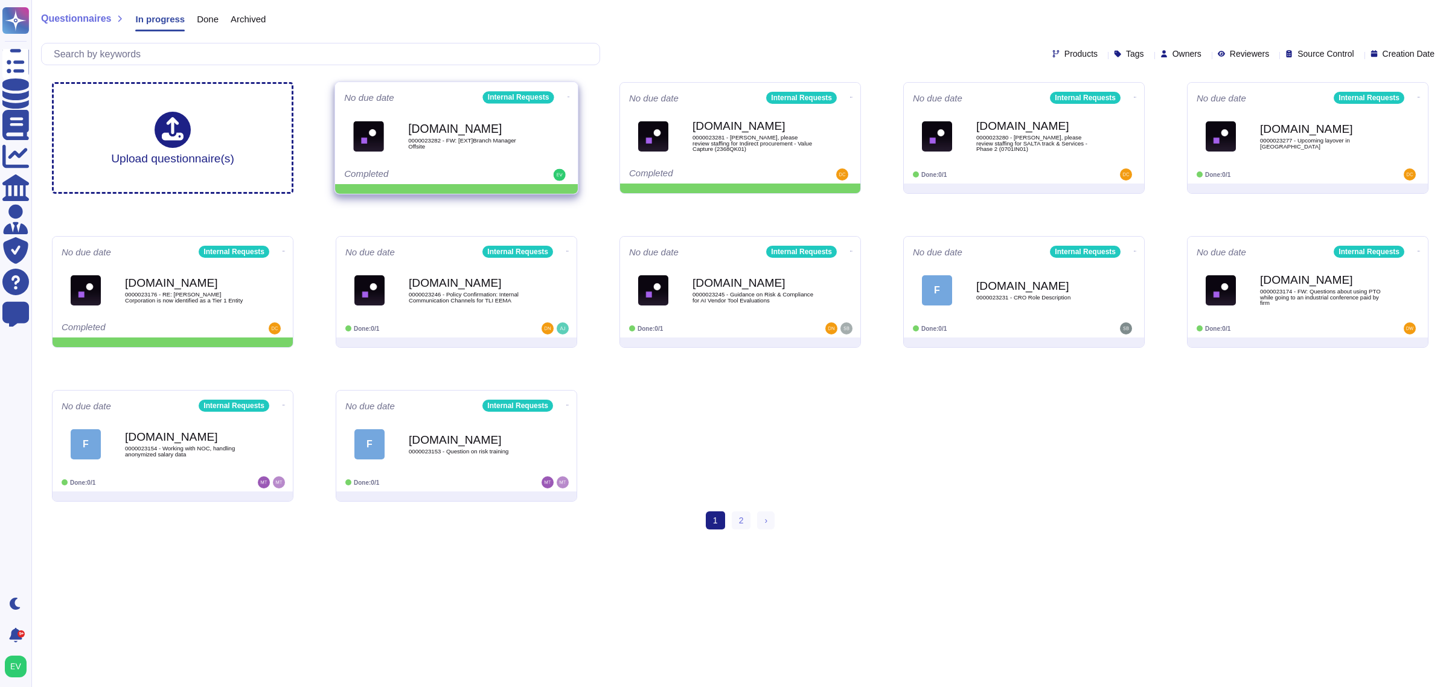
click at [567, 97] on icon at bounding box center [568, 97] width 2 height 1
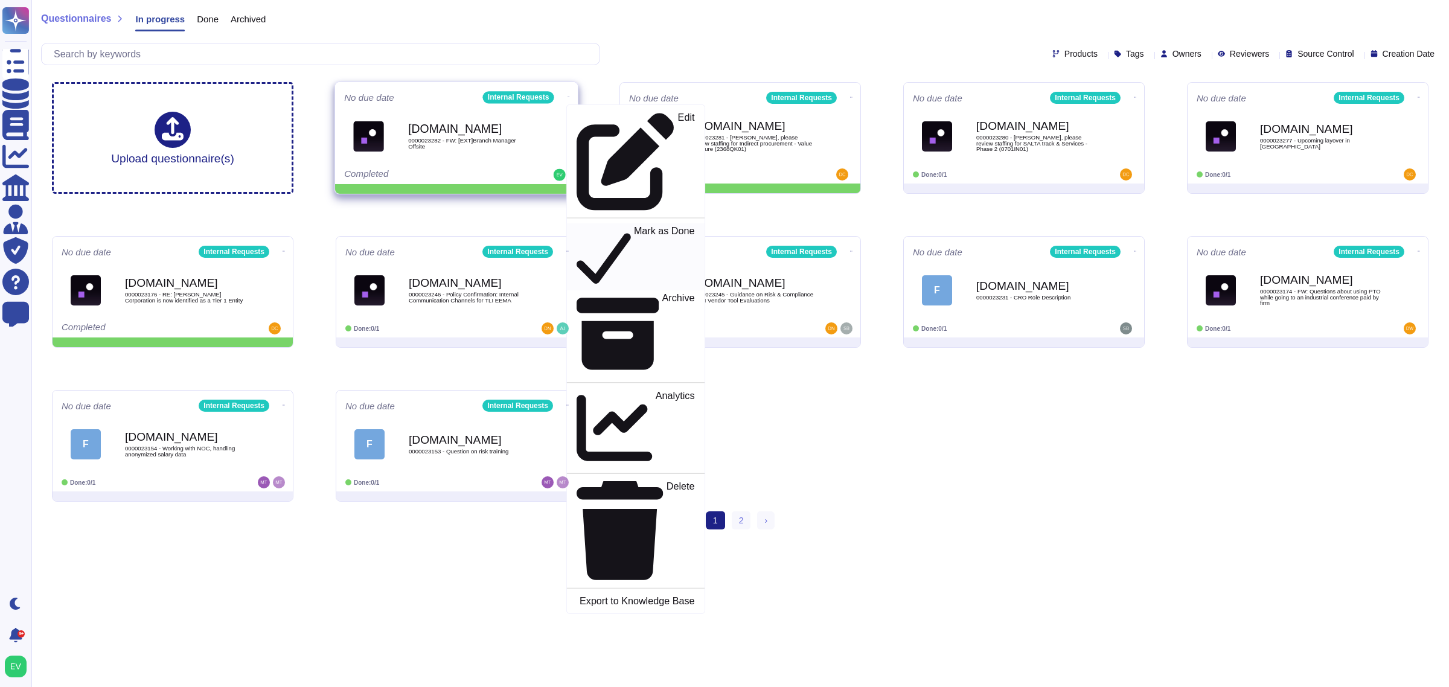
click at [577, 226] on icon at bounding box center [604, 257] width 54 height 62
